Goal: Transaction & Acquisition: Purchase product/service

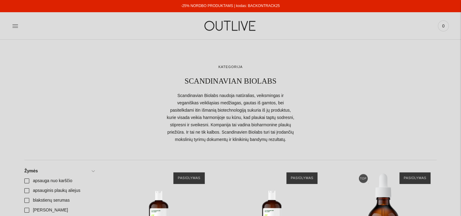
drag, startPoint x: 283, startPoint y: 4, endPoint x: 248, endPoint y: 5, distance: 35.6
click at [248, 5] on div "-25% NORDBO PRODUKTAMS | kodas: BACKONTRACK25" at bounding box center [230, 6] width 461 height 12
click at [248, 5] on link "-25% NORDBO PRODUKTAMS | kodas: BACKONTRACK25" at bounding box center [230, 6] width 99 height 4
copy link "BACKONTRACK25"
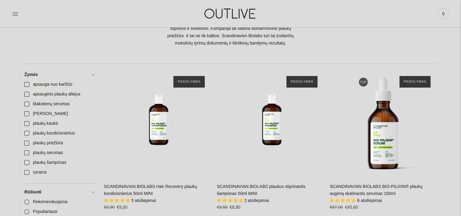
scroll to position [96, 0]
click at [27, 112] on link "dovanu idejos" at bounding box center [59, 114] width 77 height 10
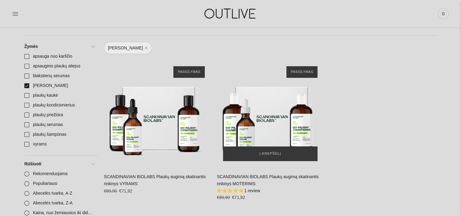
scroll to position [125, 0]
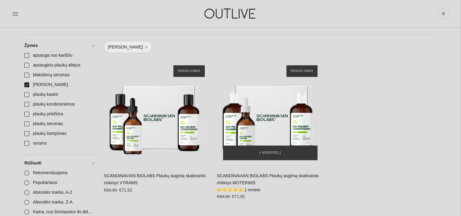
click at [295, 139] on img "SCANDINAVIAN BIOLABS Plaukų augimą skatinantis rinkinys MOTERIMS\a" at bounding box center [270, 112] width 107 height 107
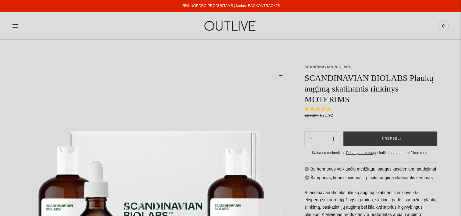
select select "**********"
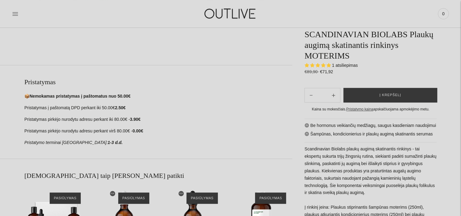
scroll to position [280, 0]
